Goal: Task Accomplishment & Management: Manage account settings

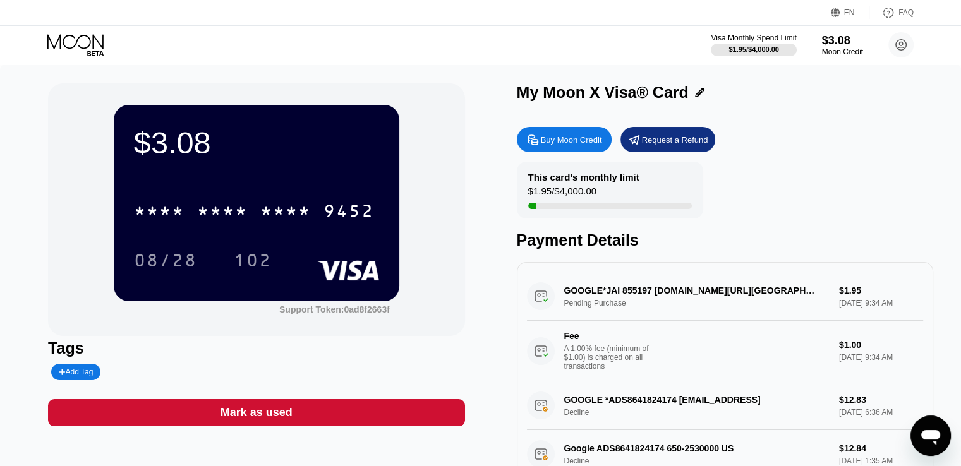
click at [78, 39] on icon at bounding box center [75, 41] width 56 height 15
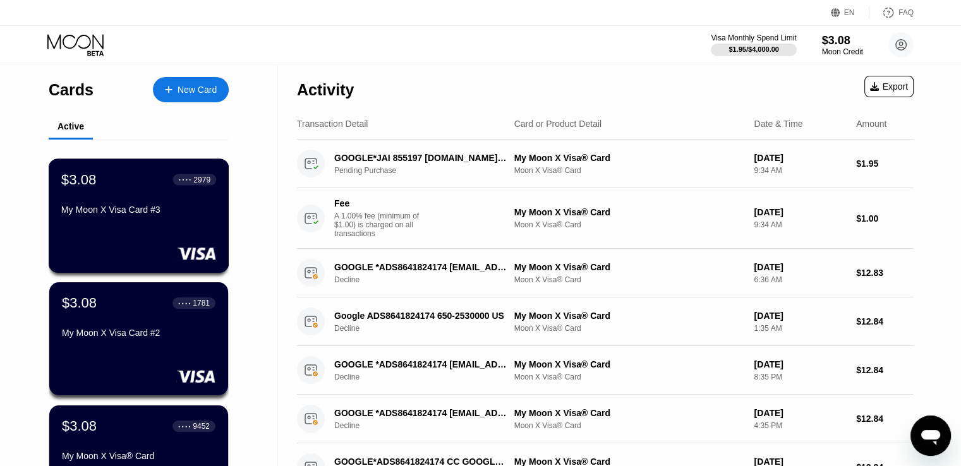
click at [143, 215] on div "My Moon X Visa Card #3" at bounding box center [138, 210] width 155 height 10
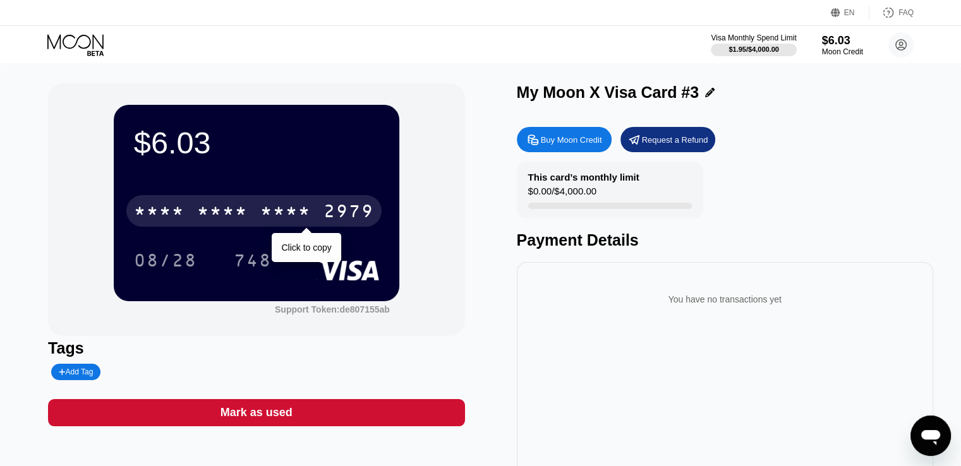
click at [351, 205] on div "2979" at bounding box center [348, 213] width 51 height 20
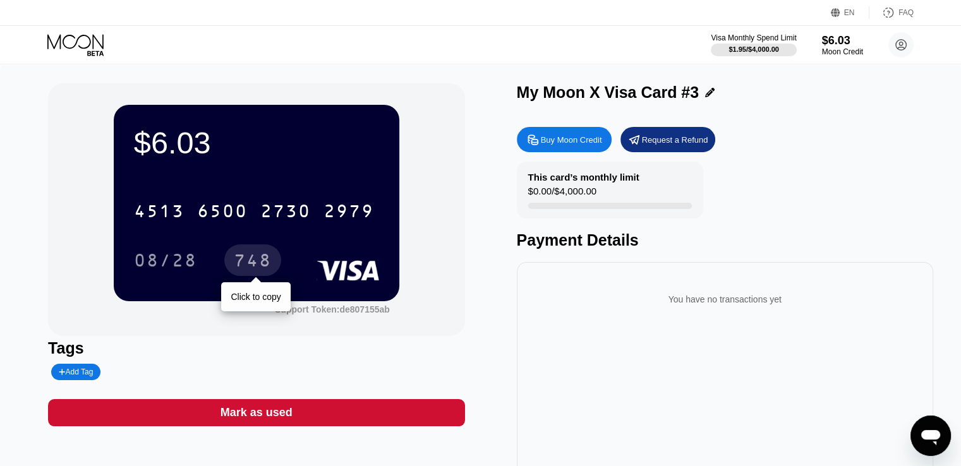
click at [242, 267] on div "748" at bounding box center [253, 262] width 38 height 20
